Goal: Find specific page/section: Find specific page/section

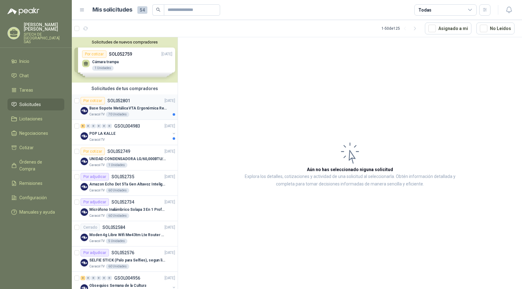
click at [109, 112] on div "70 Unidades" at bounding box center [117, 114] width 23 height 5
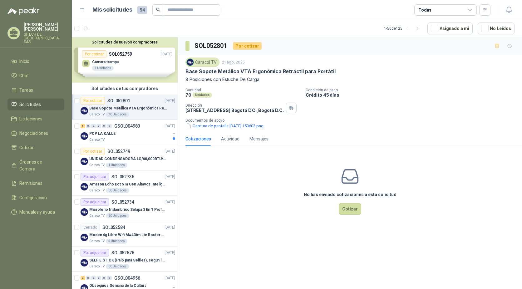
click at [251, 70] on p "Base Sopote Metálica VTA Ergonómica Retráctil para Portátil" at bounding box center [261, 71] width 150 height 7
copy p "Base Sopote Metálica VTA Ergonómica Retráctil para Portátil"
click at [208, 73] on p "Base Sopote Metálica VTA Ergonómica Retráctil para Portátil" at bounding box center [261, 71] width 150 height 7
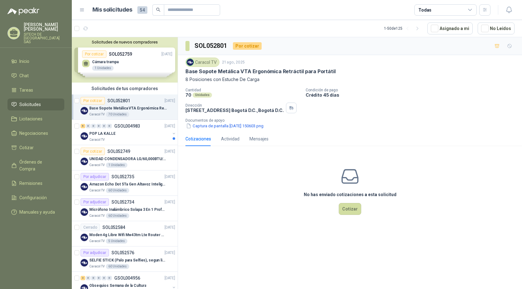
click at [208, 73] on p "Base Sopote Metálica VTA Ergonómica Retráctil para Portátil" at bounding box center [261, 71] width 150 height 7
click at [220, 72] on p "Base Sopote Metálica VTA Ergonómica Retráctil para Portátil" at bounding box center [261, 71] width 150 height 7
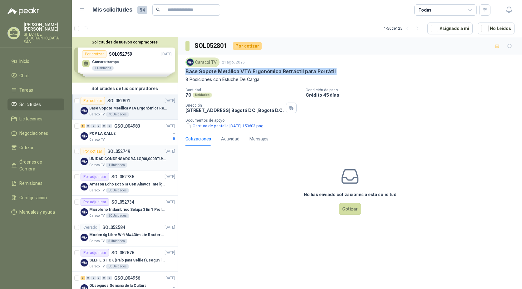
click at [119, 156] on p "UNIDAD CONDENSADORA LG/60,000BTU/220V/R410A: I" at bounding box center [128, 159] width 78 height 6
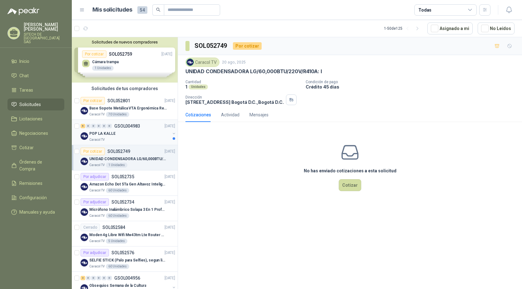
click at [131, 131] on div "POP LA KALLE" at bounding box center [129, 133] width 81 height 7
